Goal: Information Seeking & Learning: Learn about a topic

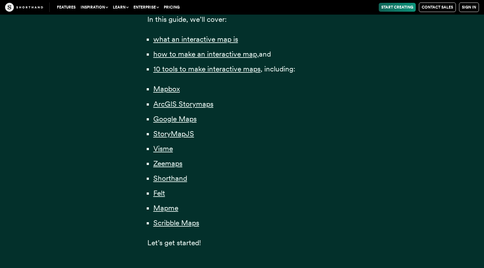
scroll to position [460, 0]
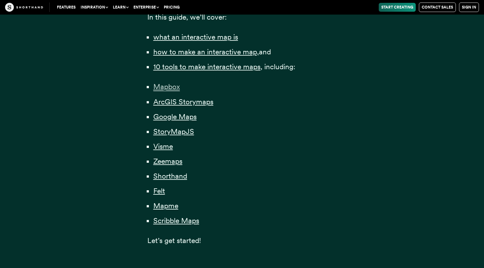
click at [170, 86] on span "Mapbox" at bounding box center [166, 86] width 27 height 9
click at [173, 100] on span "ArcGIS Storymaps" at bounding box center [183, 101] width 60 height 9
click at [173, 114] on span "Google Maps" at bounding box center [174, 116] width 43 height 9
click at [172, 131] on span "StoryMapJS" at bounding box center [173, 131] width 41 height 9
click at [165, 148] on span "Visme" at bounding box center [163, 146] width 20 height 9
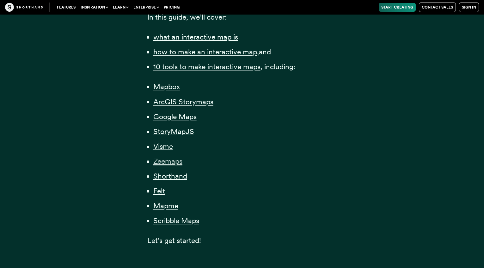
click at [168, 162] on span "Zeemaps" at bounding box center [167, 161] width 29 height 9
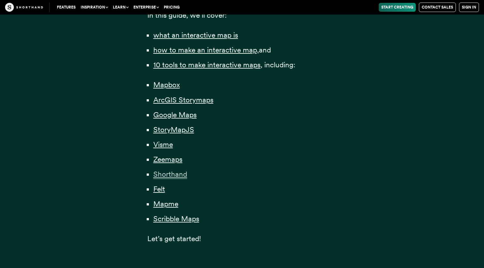
click at [170, 175] on span "Shorthand" at bounding box center [170, 174] width 34 height 9
click at [161, 190] on span "Felt" at bounding box center [159, 189] width 12 height 9
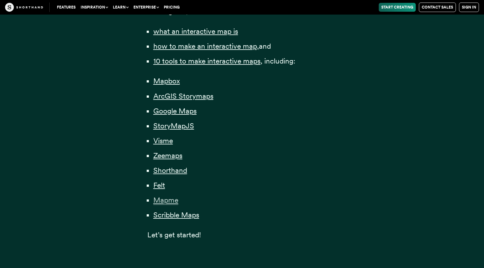
click at [163, 199] on span "Mapme" at bounding box center [165, 200] width 25 height 9
click at [168, 217] on span "Scribble Maps" at bounding box center [176, 215] width 46 height 9
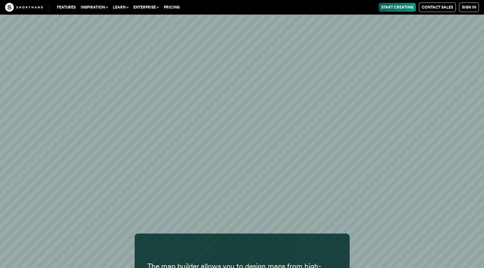
scroll to position [15122, 0]
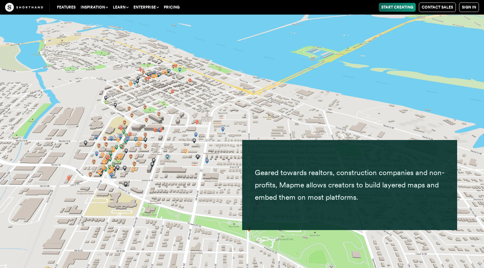
scroll to position [13902, 0]
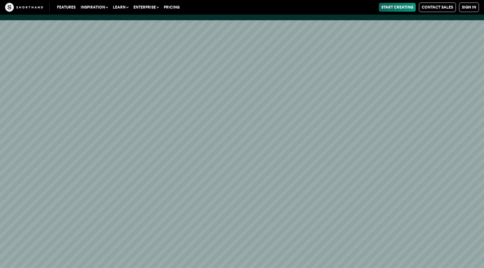
scroll to position [11365, 0]
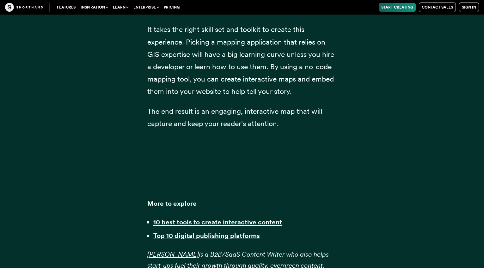
scroll to position [16176, 0]
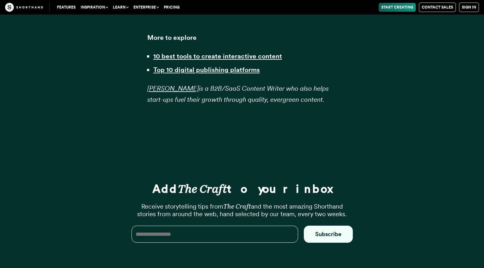
scroll to position [16353, 0]
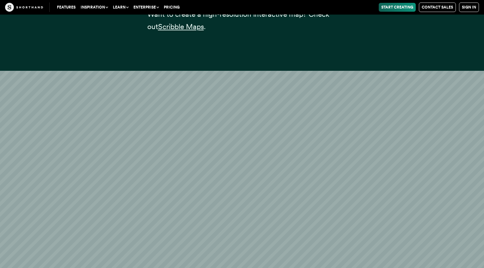
scroll to position [15049, 0]
